Goal: Answer question/provide support: Answer question/provide support

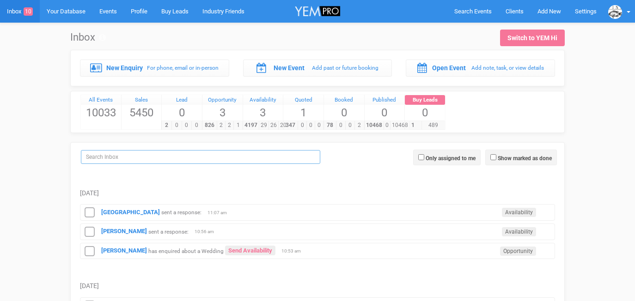
click at [127, 152] on input "search" at bounding box center [200, 157] width 239 height 14
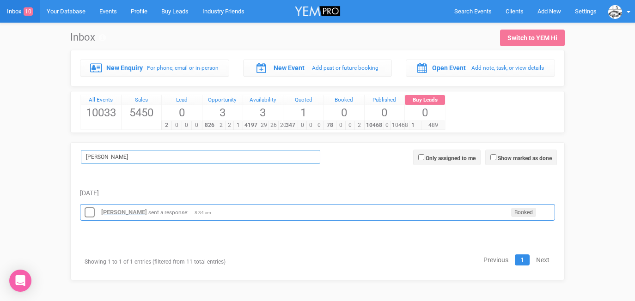
type input "[PERSON_NAME]"
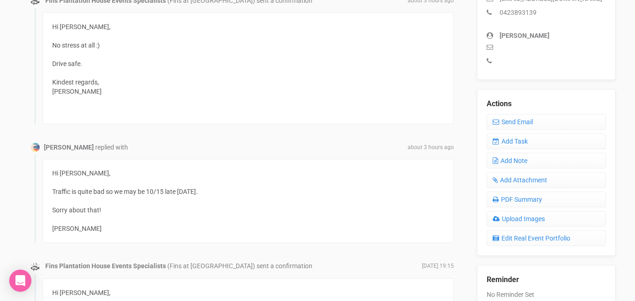
scroll to position [307, 0]
click at [532, 121] on link "Send Email" at bounding box center [546, 121] width 119 height 16
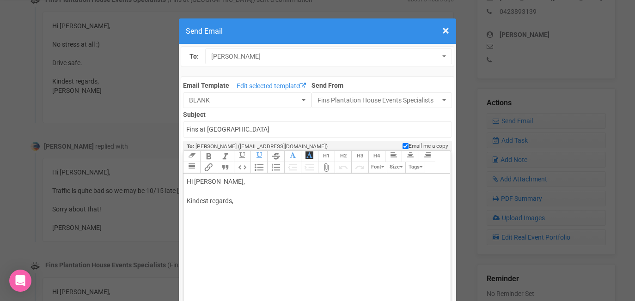
click at [211, 182] on div "Hi Beth, Kindest regards," at bounding box center [315, 201] width 257 height 49
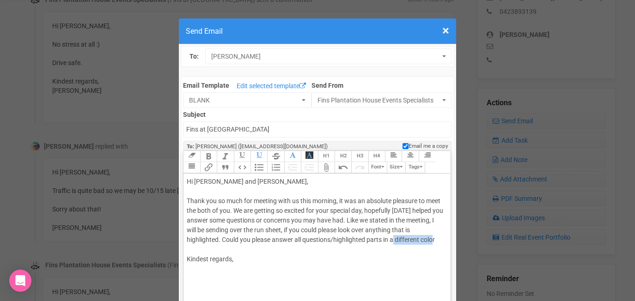
drag, startPoint x: 442, startPoint y: 242, endPoint x: 398, endPoint y: 240, distance: 44.0
click at [398, 240] on div "Hi Beth and Nick, Thank you so much for meeting with us this morning, it was an…" at bounding box center [315, 230] width 257 height 107
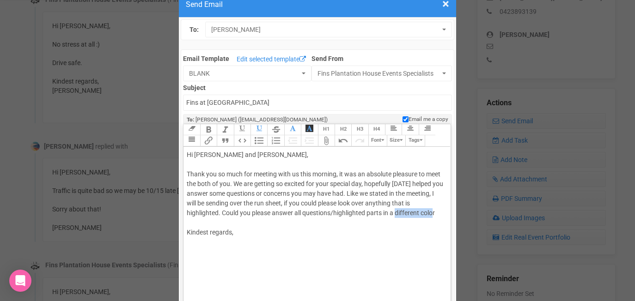
scroll to position [30, 0]
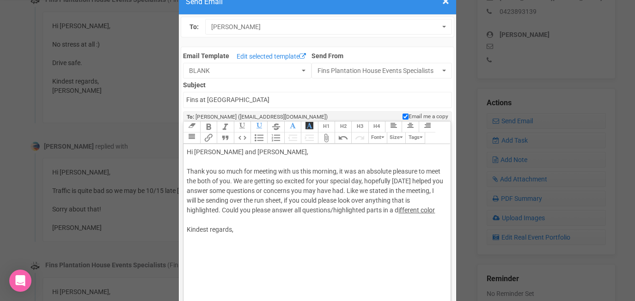
click at [239, 127] on span "button" at bounding box center [242, 127] width 10 height 10
click at [434, 212] on span "ifferent color" at bounding box center [416, 210] width 37 height 7
drag, startPoint x: 397, startPoint y: 212, endPoint x: 443, endPoint y: 213, distance: 45.8
click at [443, 213] on div "Hi Beth and Nick, Thank you so much for meeting with us this morning, it was an…" at bounding box center [315, 200] width 257 height 107
click at [242, 127] on icon "button" at bounding box center [242, 125] width 6 height 6
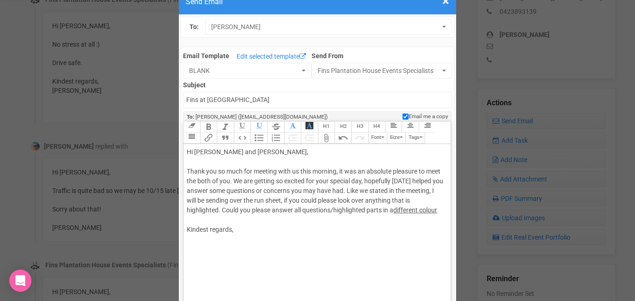
click at [437, 212] on span "different colour" at bounding box center [415, 210] width 44 height 7
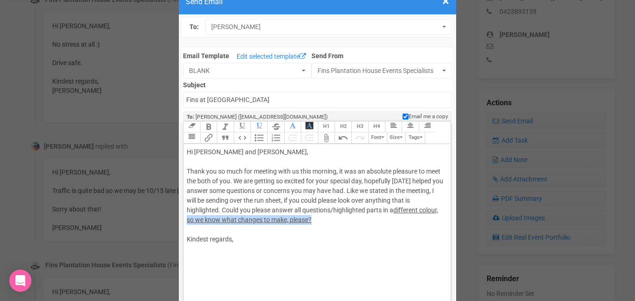
drag, startPoint x: 316, startPoint y: 222, endPoint x: 187, endPoint y: 221, distance: 128.9
click at [187, 221] on div "Hi Beth and Nick, Thank you so much for meeting with us this morning, it was an…" at bounding box center [315, 205] width 257 height 116
click at [239, 126] on span "button" at bounding box center [242, 127] width 10 height 10
click at [323, 225] on div "Hi Beth and Nick, Thank you so much for meeting with us this morning, it was an…" at bounding box center [315, 205] width 257 height 116
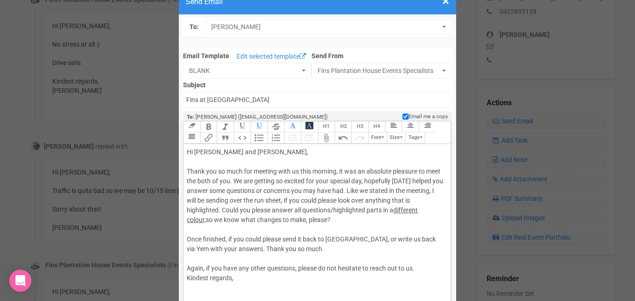
click at [205, 284] on div "Hi Beth and Nick, Thank you so much for meeting with us this morning, it was an…" at bounding box center [315, 224] width 257 height 155
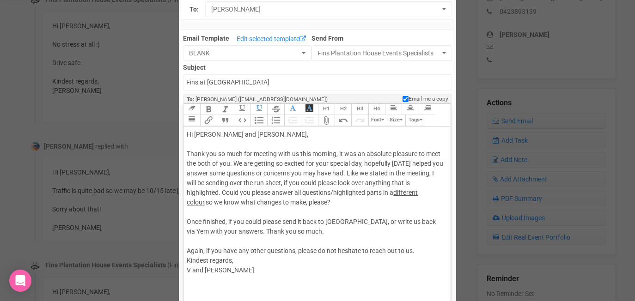
scroll to position [50, 0]
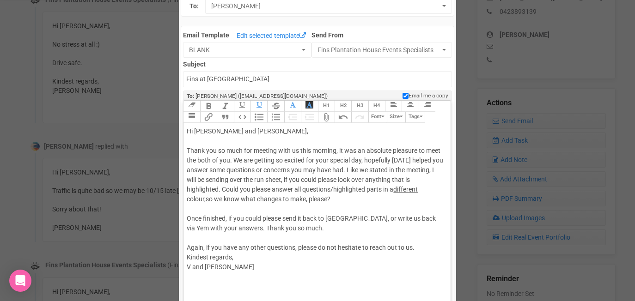
click at [426, 248] on div "Hi Beth and Nick, Thank you so much for meeting with us this morning, it was an…" at bounding box center [315, 204] width 257 height 155
type trix-editor "<div>Hi Beth and Nick,<br><br>Thank you so much for meeting with us this mornin…"
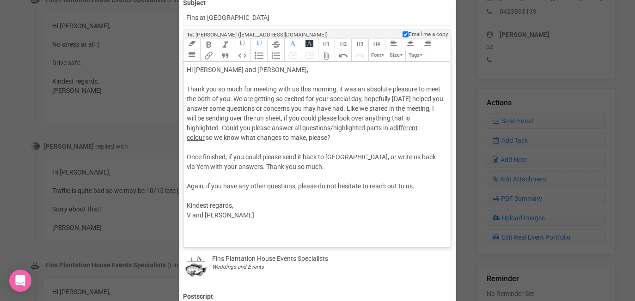
scroll to position [98, 0]
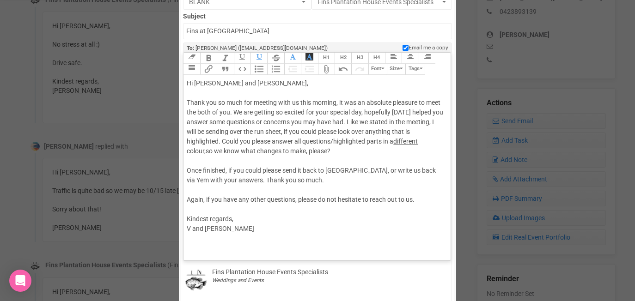
click at [327, 69] on button "Attach Files" at bounding box center [326, 69] width 17 height 11
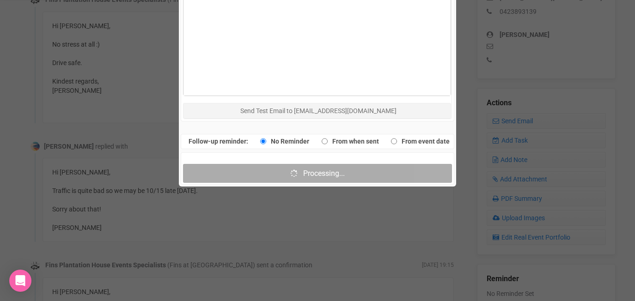
scroll to position [530, 0]
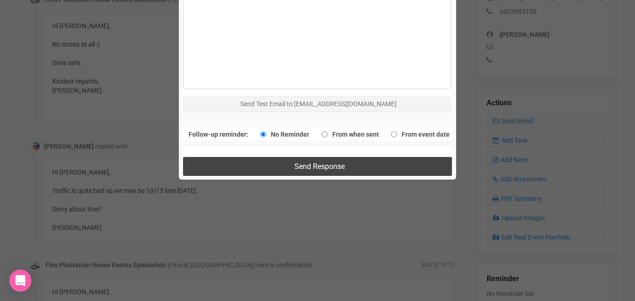
click at [335, 168] on span "Send Response" at bounding box center [319, 166] width 50 height 9
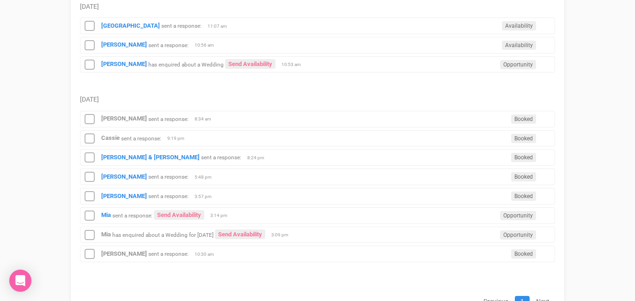
scroll to position [190, 0]
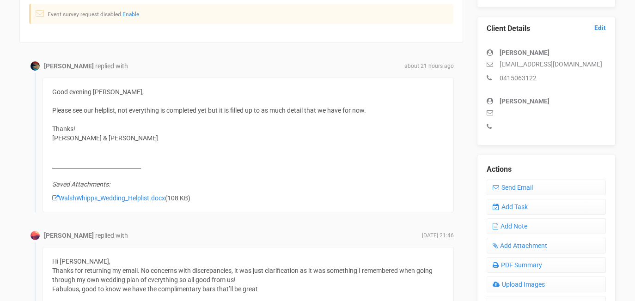
scroll to position [243, 0]
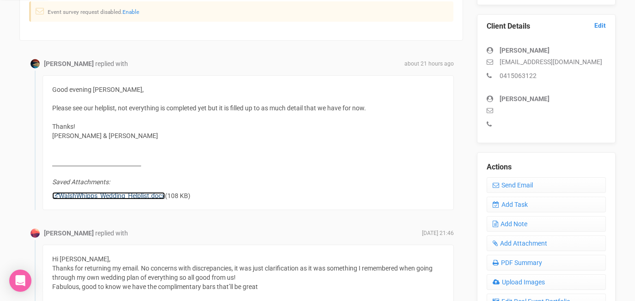
click at [127, 196] on link "WalshWhipps_Wedding_Helplist.docx" at bounding box center [108, 195] width 113 height 7
